Goal: Find specific page/section: Find specific page/section

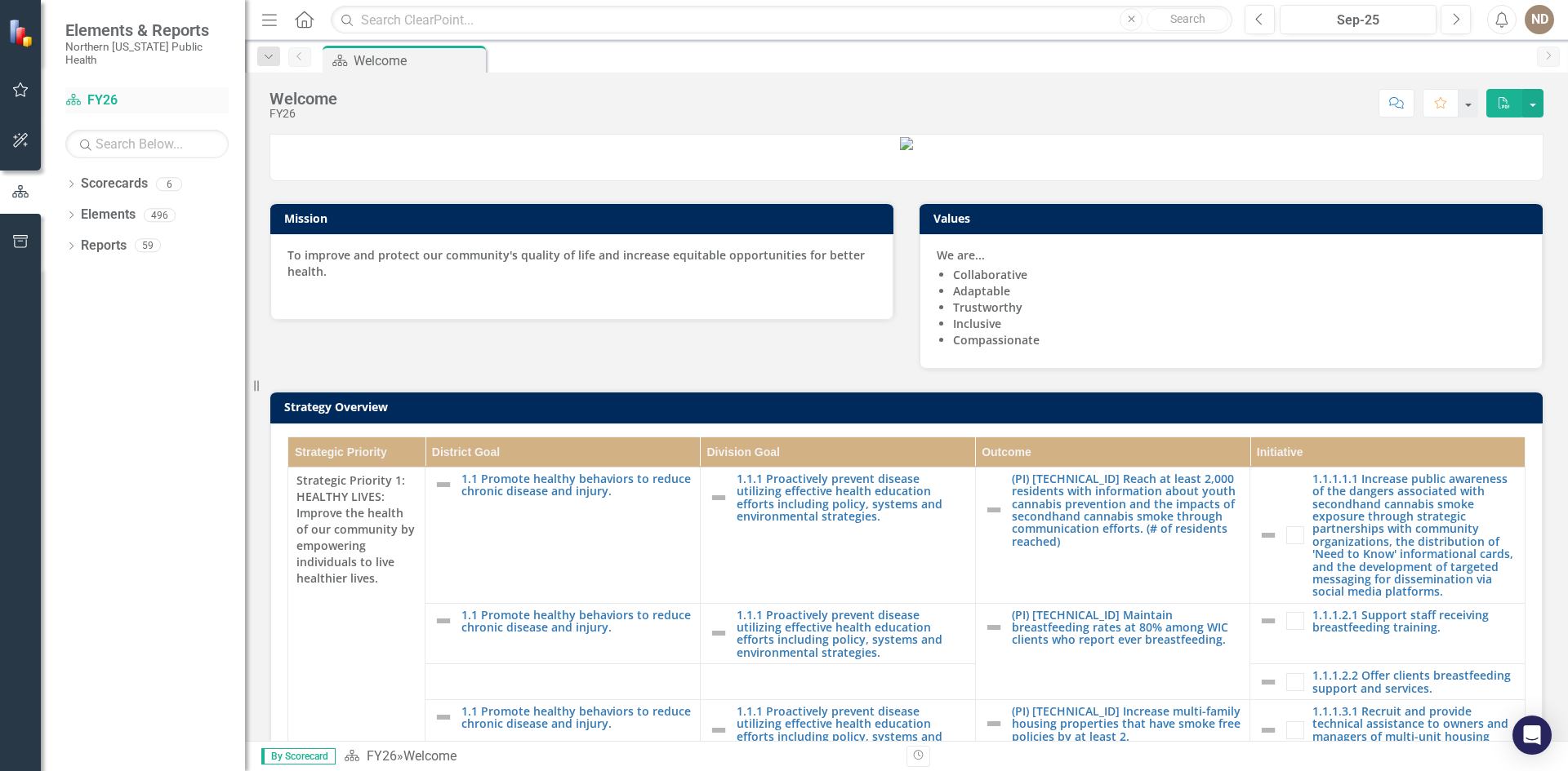
click at [104, 92] on link "Scorecard FY26" at bounding box center [147, 101] width 164 height 19
click at [68, 93] on icon "Scorecard" at bounding box center [74, 99] width 16 height 13
click at [71, 181] on icon "Dropdown" at bounding box center [71, 185] width 12 height 9
click at [97, 236] on link "FY25" at bounding box center [167, 245] width 156 height 19
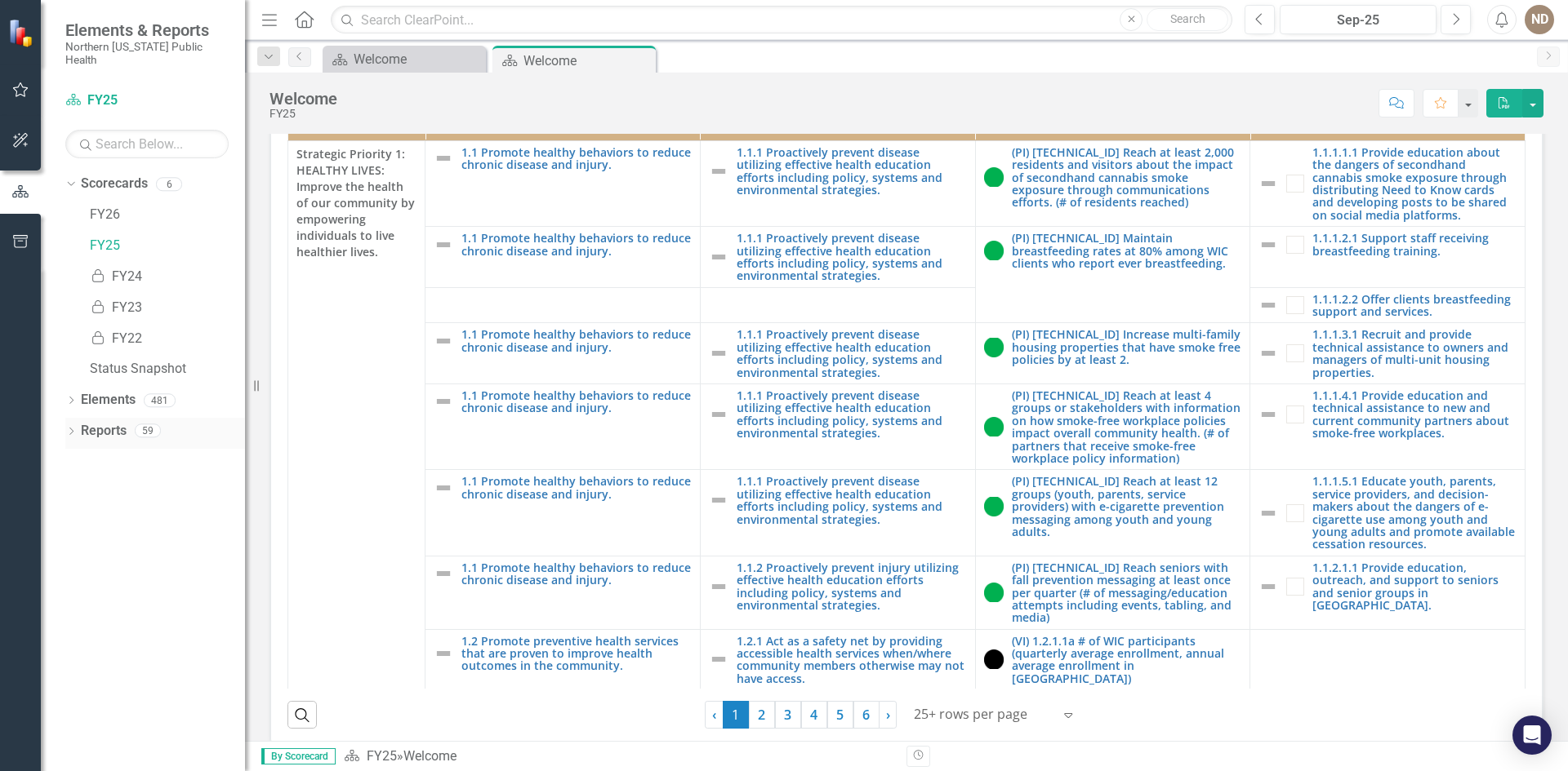
click at [72, 427] on icon at bounding box center [71, 431] width 4 height 7
click at [81, 607] on icon "Dropdown" at bounding box center [78, 612] width 12 height 9
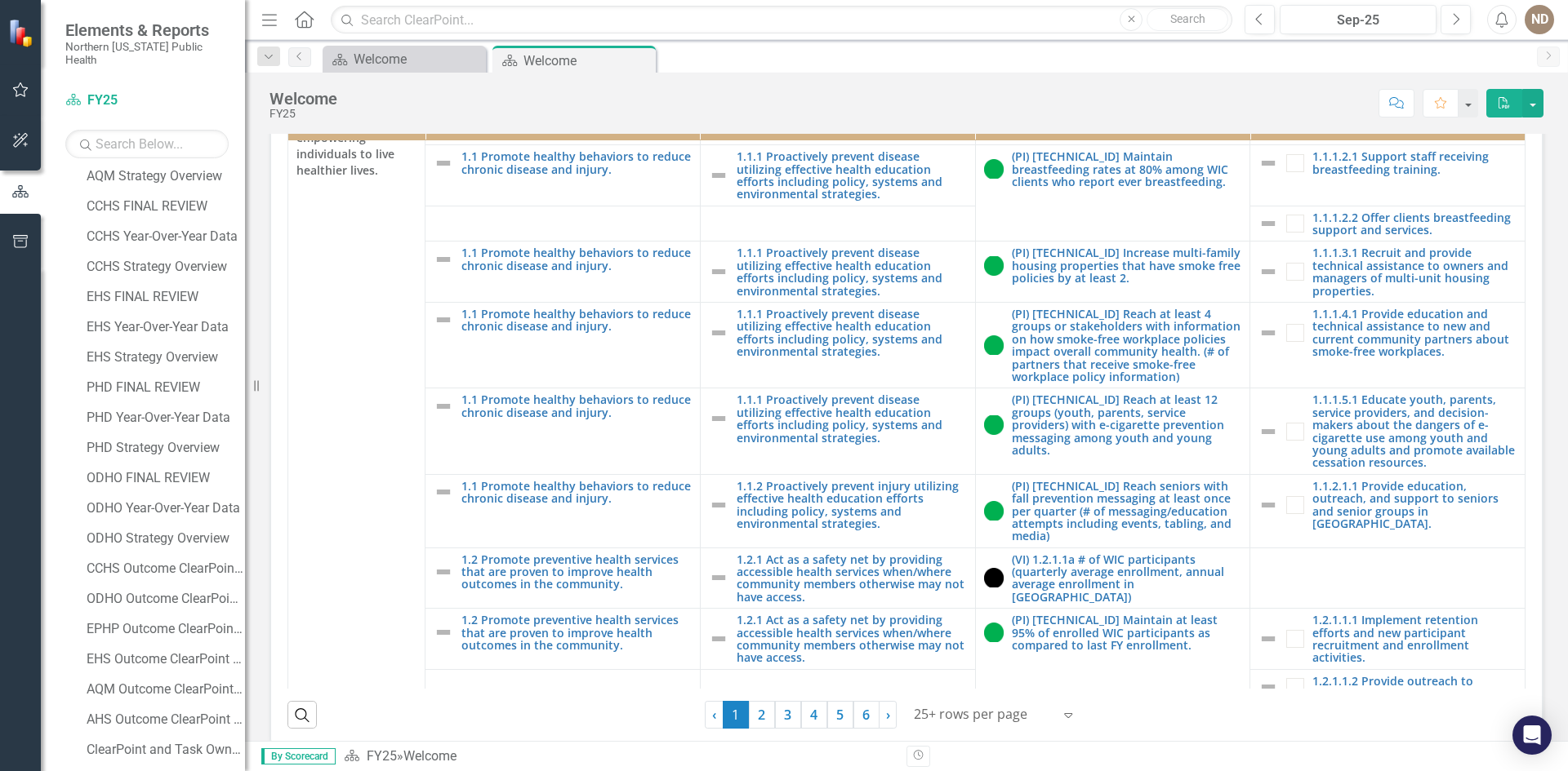
scroll to position [653, 0]
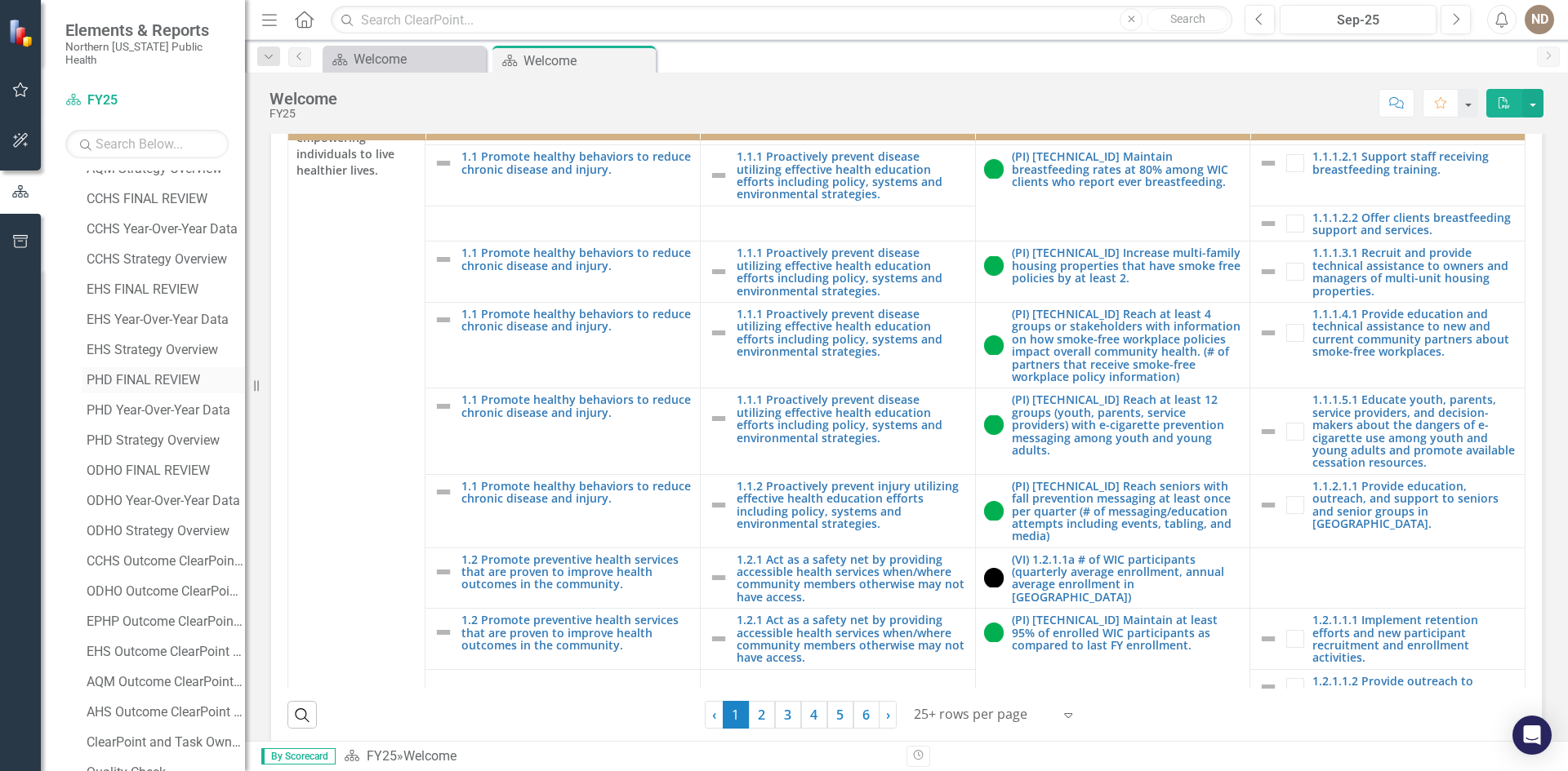
click at [149, 373] on div "PHD FINAL REVIEW" at bounding box center [166, 380] width 158 height 15
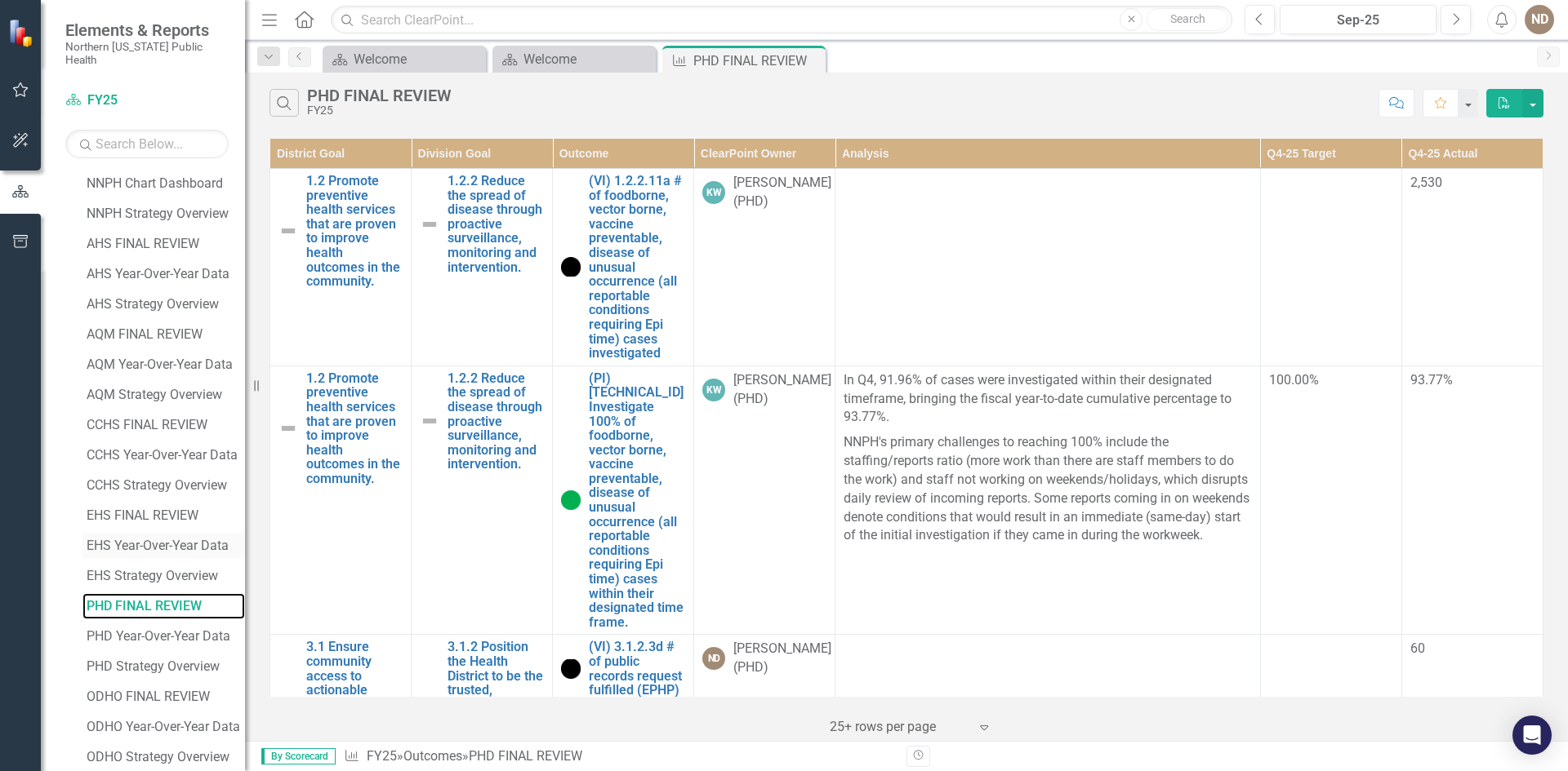
scroll to position [588, 0]
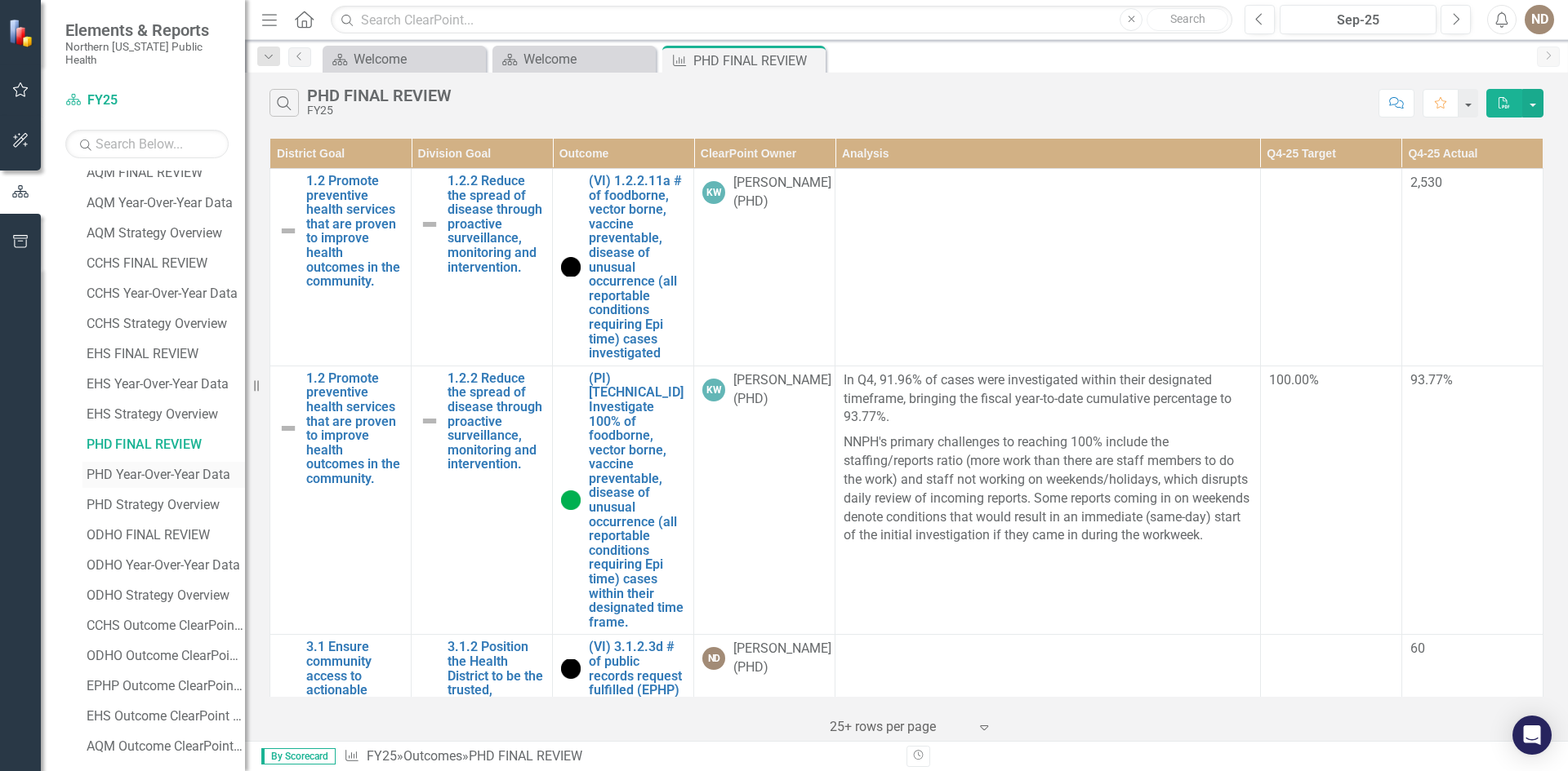
click at [180, 467] on div "PHD Year-Over-Year Data" at bounding box center [166, 475] width 158 height 15
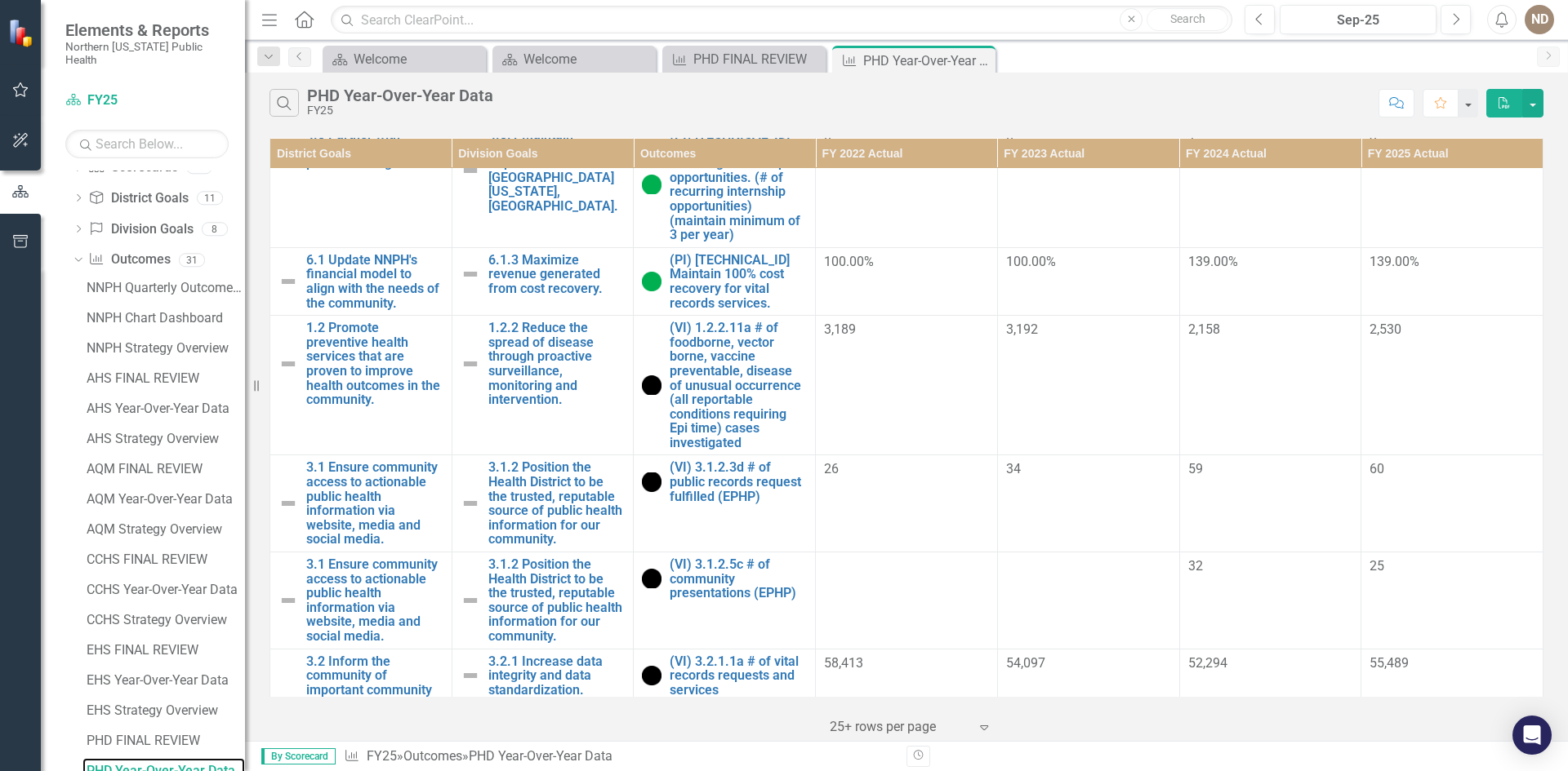
scroll to position [1306, 0]
